Goal: Check status: Check status

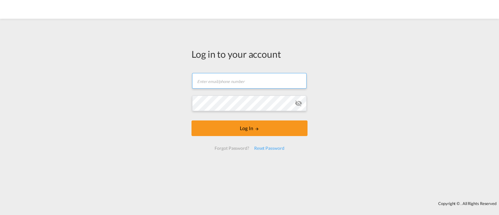
type input "[EMAIL_ADDRESS][DOMAIN_NAME]"
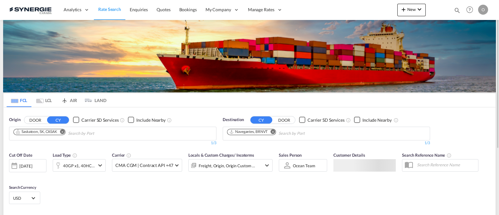
click at [452, 10] on div "Bookings Quotes Enquiries Help Resources Product Release O My Profile Logout" at bounding box center [470, 9] width 40 height 19
click at [456, 10] on md-icon "icon-magnify" at bounding box center [457, 10] width 7 height 7
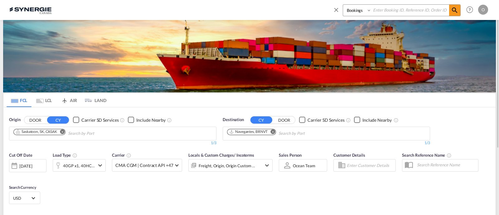
click at [363, 14] on select "Bookings Quotes Enquiries" at bounding box center [358, 10] width 30 height 11
select select "Quotes"
click at [343, 5] on select "Bookings Quotes Enquiries" at bounding box center [358, 10] width 30 height 11
click at [376, 17] on div "Bookings Quotes Enquiries" at bounding box center [397, 11] width 128 height 15
click at [379, 13] on input at bounding box center [410, 10] width 78 height 11
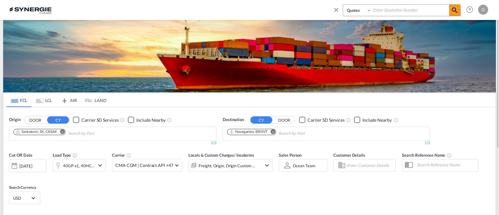
paste input "SYC000014343"
type input "SYC000014343"
click at [454, 12] on md-icon "icon-magnify" at bounding box center [454, 10] width 7 height 7
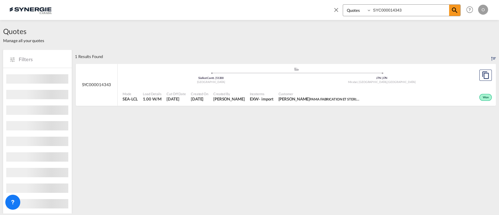
click at [293, 99] on span "[PERSON_NAME] PAMA FABRICATION ET STERILISATION" at bounding box center [319, 99] width 81 height 6
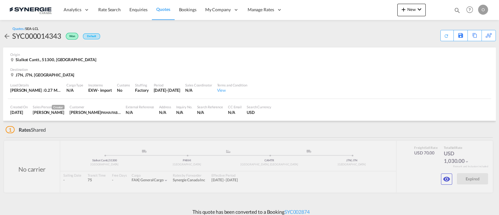
scroll to position [5, 0]
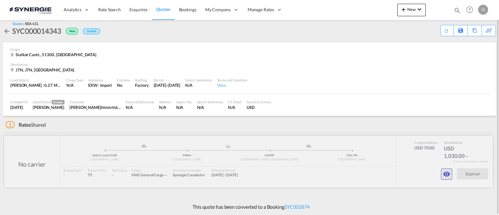
click at [443, 176] on button "button" at bounding box center [446, 173] width 11 height 11
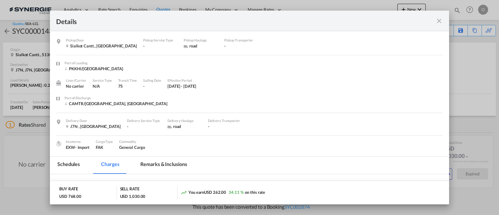
click at [171, 164] on md-tab-item "Remarks & Inclusions" at bounding box center [163, 165] width 61 height 17
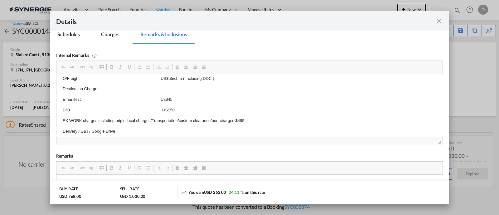
scroll to position [30, 0]
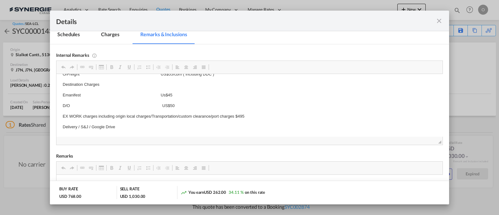
click at [437, 17] on md-icon "icon-close fg-AAA8AD m-0 cursor" at bounding box center [438, 20] width 7 height 7
